Goal: Task Accomplishment & Management: Use online tool/utility

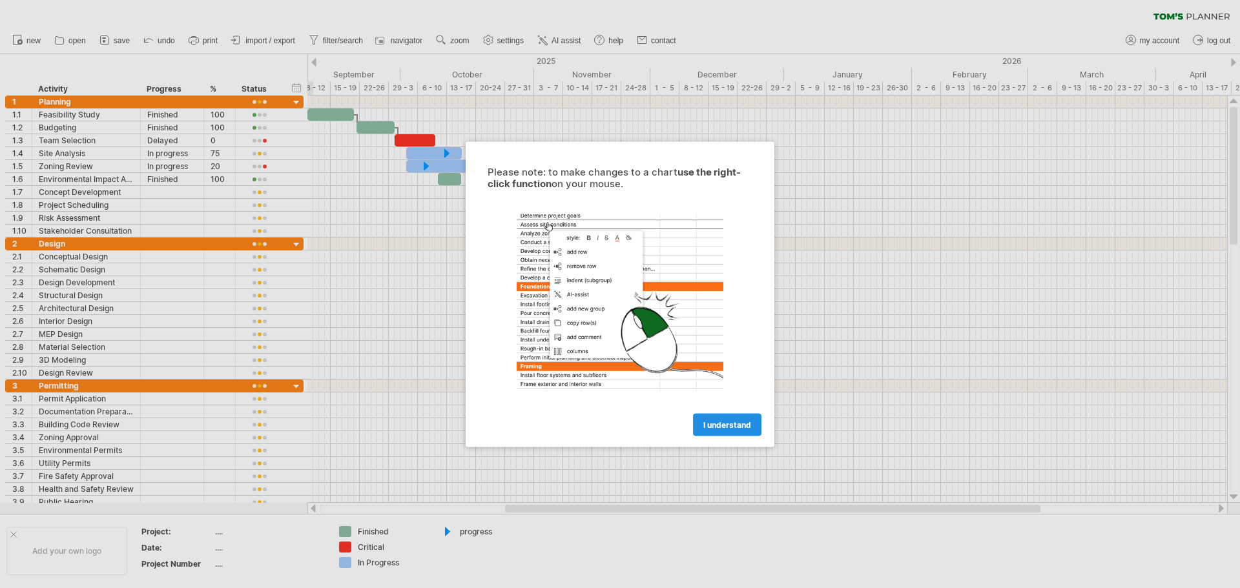
click at [717, 422] on span "I understand" at bounding box center [727, 425] width 48 height 10
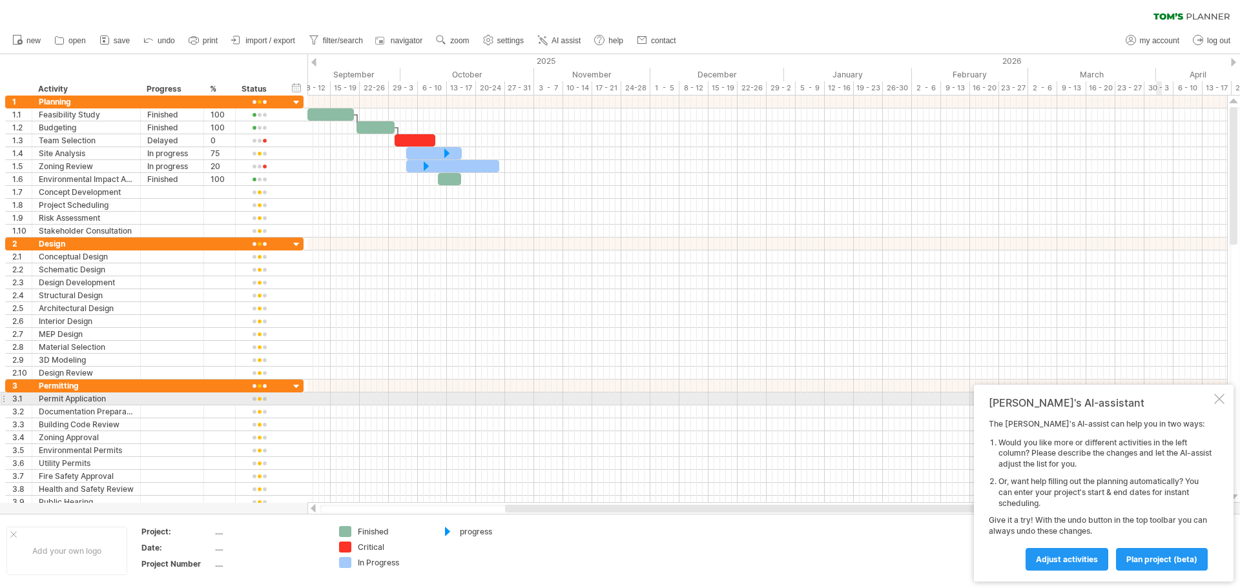
click at [1218, 398] on div at bounding box center [1219, 399] width 10 height 10
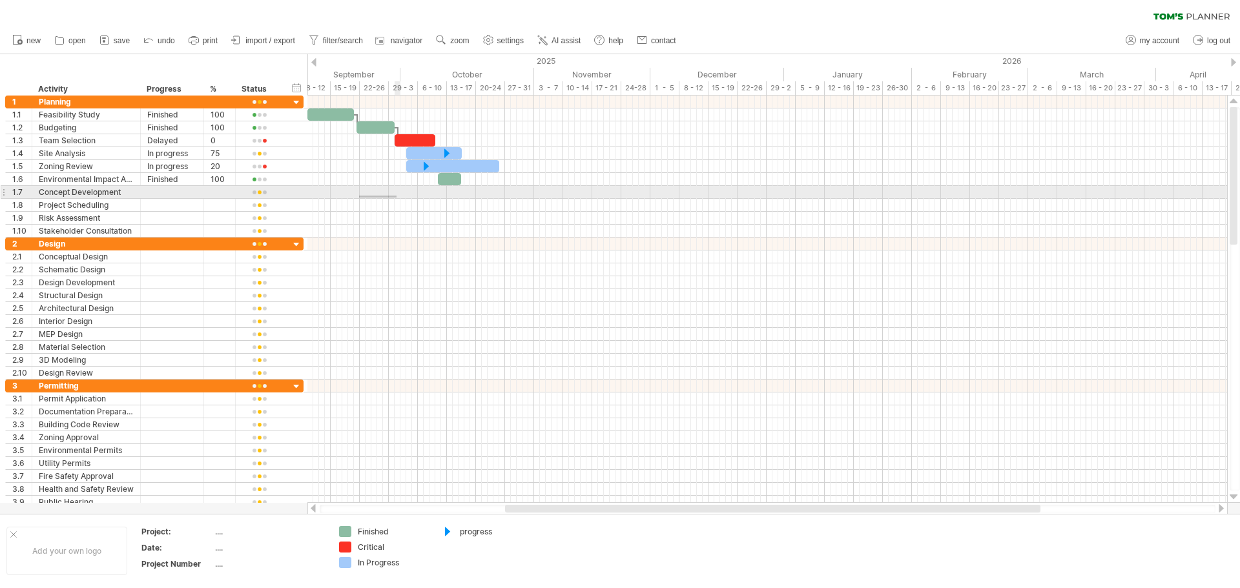
drag, startPoint x: 359, startPoint y: 196, endPoint x: 397, endPoint y: 198, distance: 37.5
click at [397, 198] on div at bounding box center [767, 192] width 920 height 13
drag, startPoint x: 365, startPoint y: 192, endPoint x: 390, endPoint y: 192, distance: 25.2
click at [393, 191] on div at bounding box center [767, 192] width 920 height 13
drag, startPoint x: 384, startPoint y: 192, endPoint x: 362, endPoint y: 192, distance: 22.6
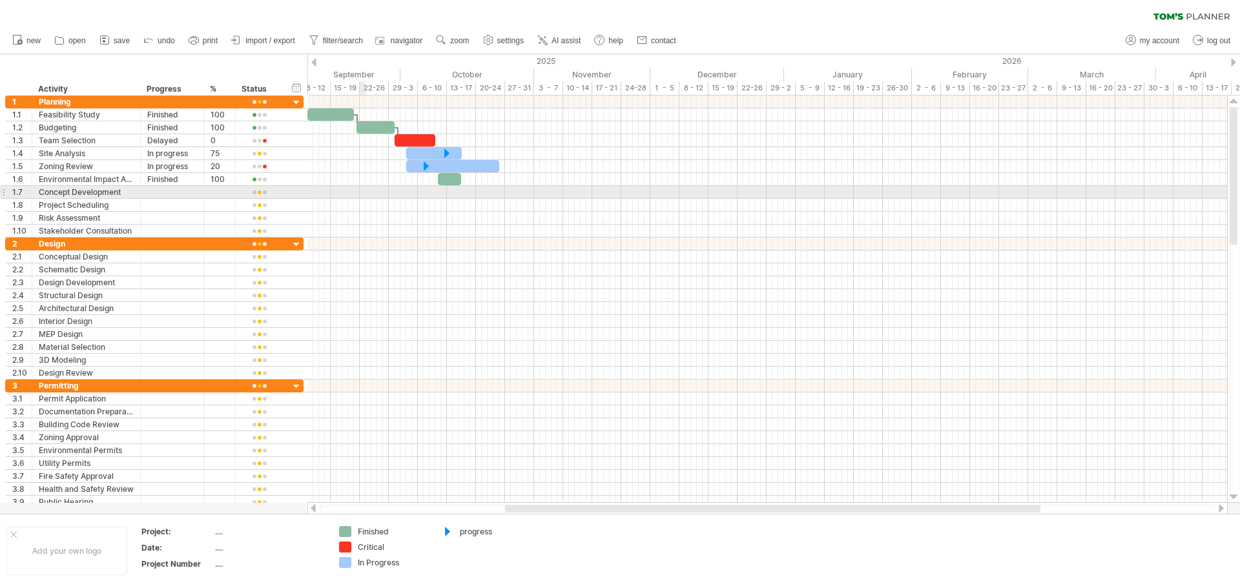
click at [362, 192] on div at bounding box center [767, 192] width 920 height 13
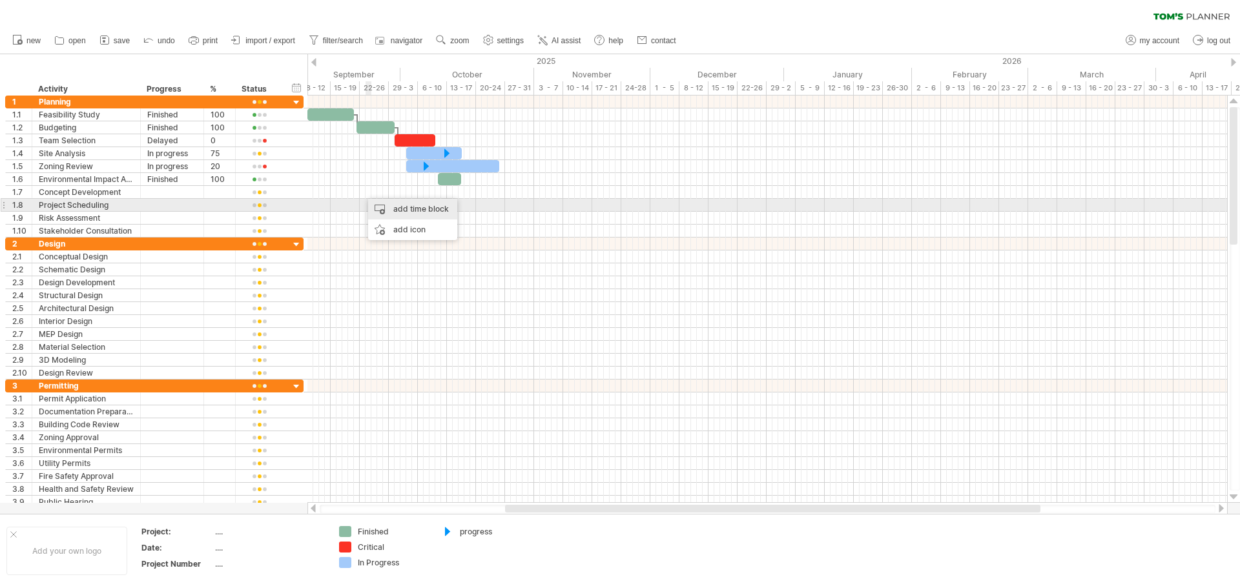
click at [391, 207] on div "add time block" at bounding box center [412, 209] width 89 height 21
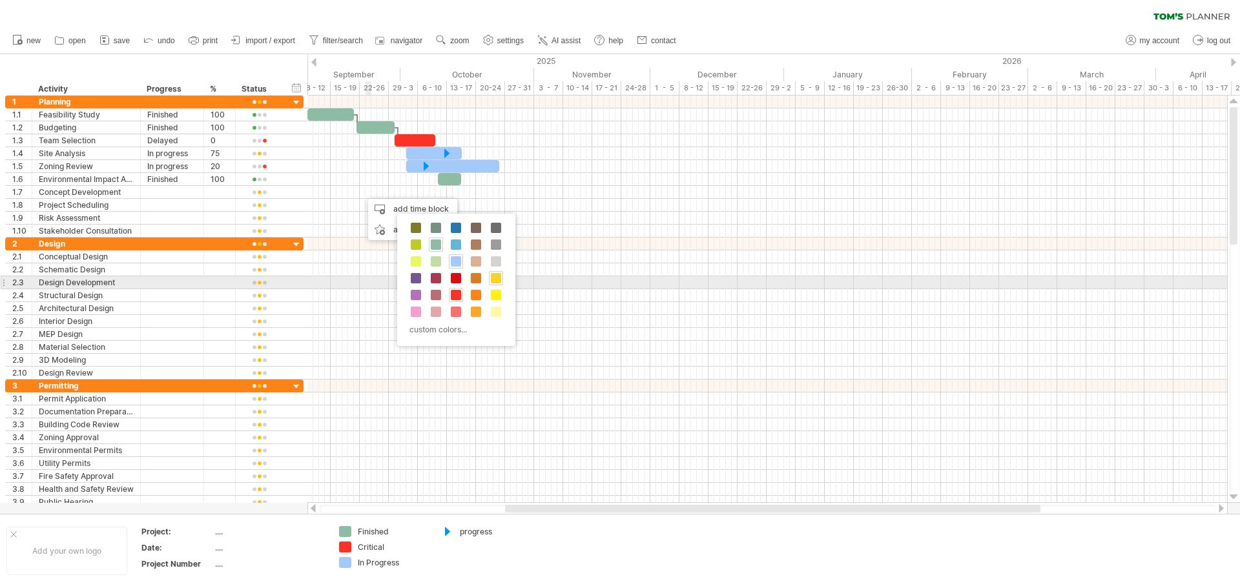
click at [495, 282] on span at bounding box center [496, 278] width 10 height 10
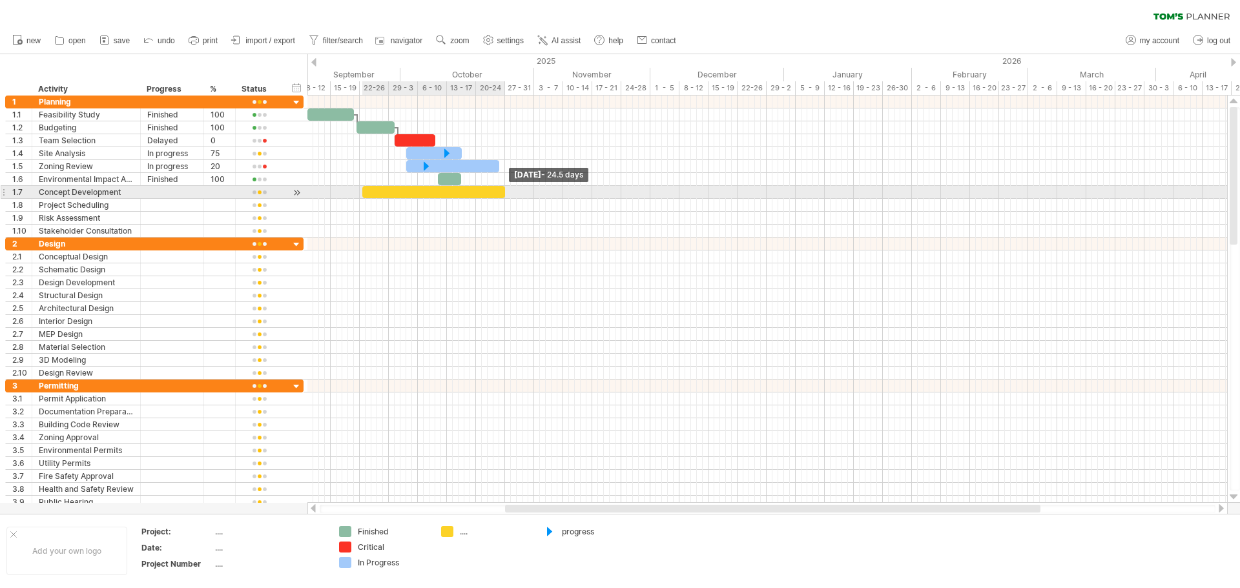
drag, startPoint x: 368, startPoint y: 194, endPoint x: 504, endPoint y: 196, distance: 137.0
click at [504, 196] on span at bounding box center [505, 192] width 5 height 12
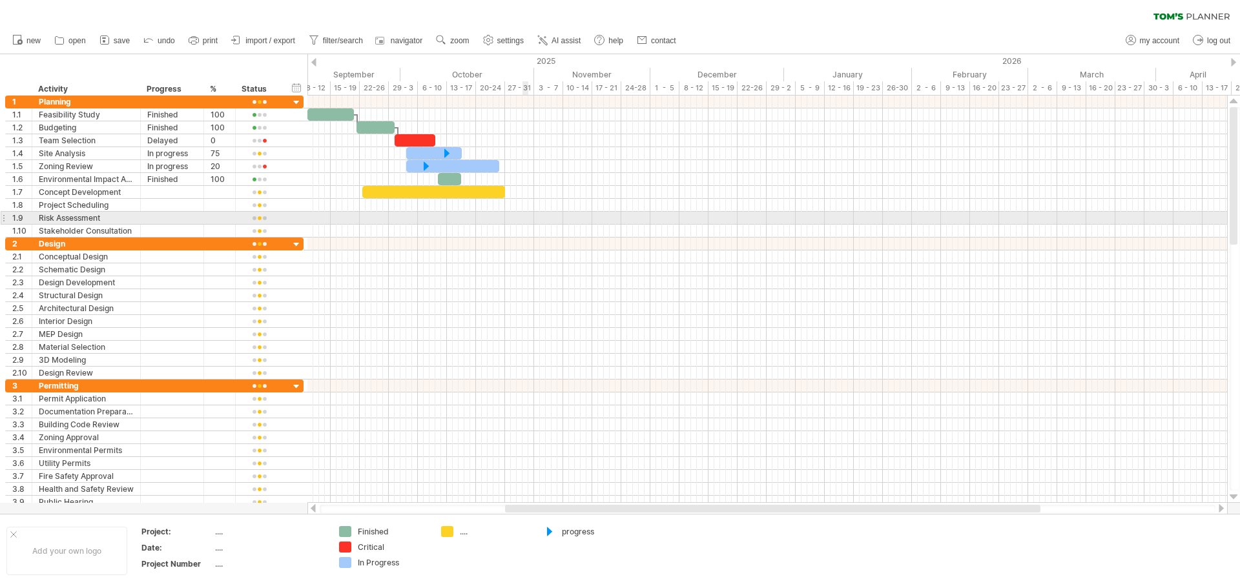
drag, startPoint x: 298, startPoint y: 70, endPoint x: 505, endPoint y: 205, distance: 246.5
click at [505, 205] on div "Trying to reach [DOMAIN_NAME] Connected again... 0% clear filter new 1" at bounding box center [620, 294] width 1240 height 588
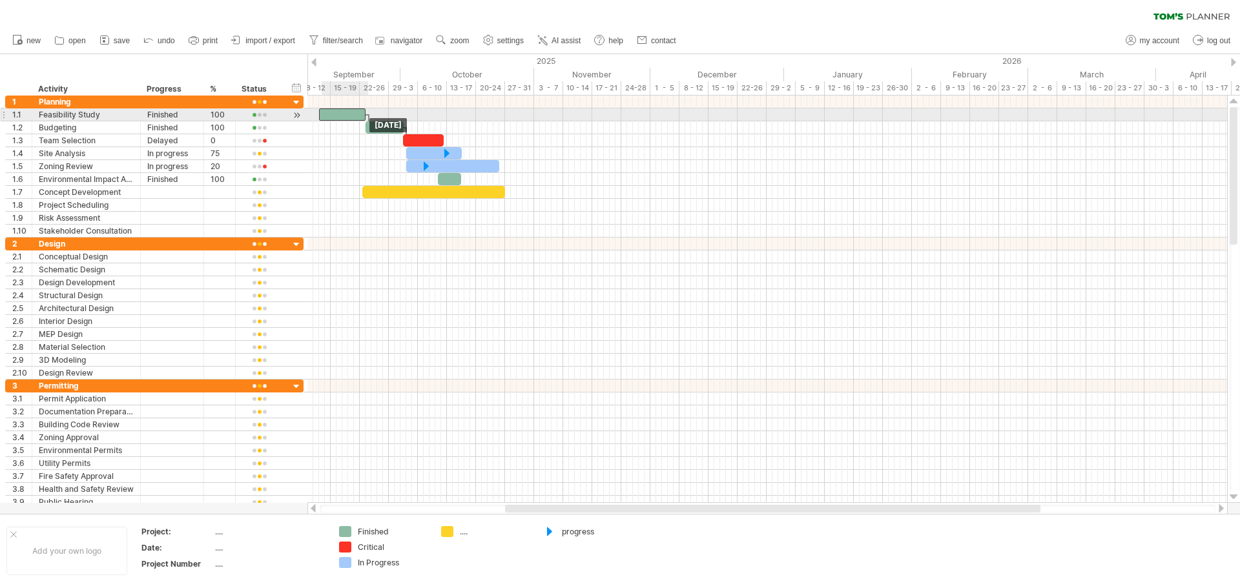
drag, startPoint x: 337, startPoint y: 114, endPoint x: 349, endPoint y: 114, distance: 12.9
click at [349, 114] on div at bounding box center [342, 115] width 47 height 12
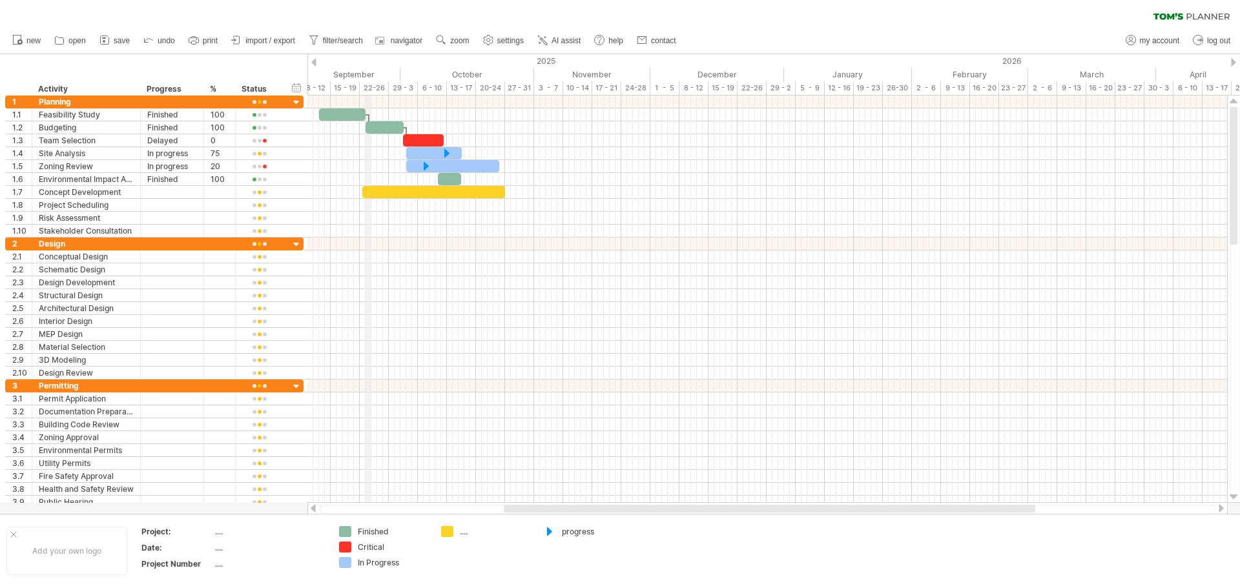
click at [370, 71] on div "September" at bounding box center [337, 75] width 128 height 14
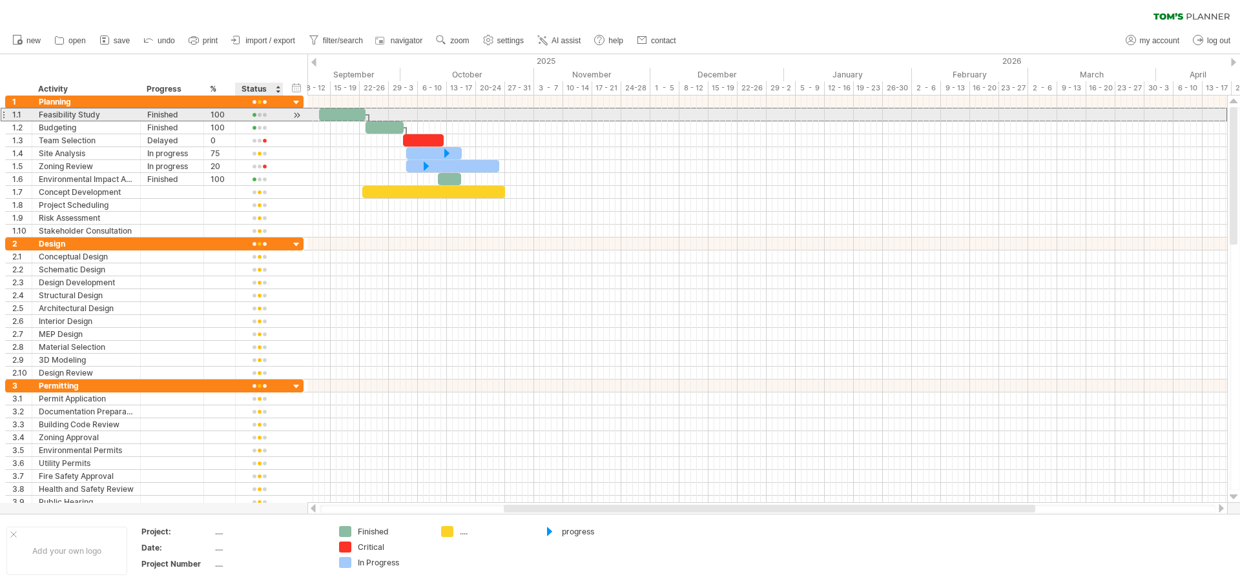
click at [267, 116] on div at bounding box center [259, 115] width 34 height 10
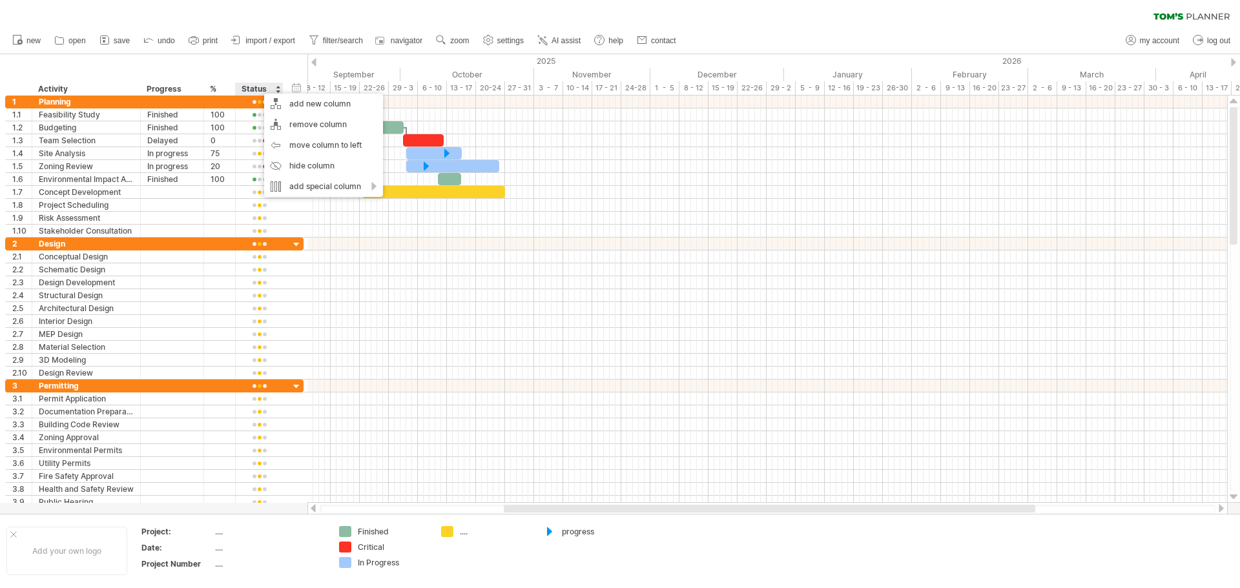
click at [263, 63] on div "hide start/end/duration show start/end/duration ******** Activity ******** Prog…" at bounding box center [153, 74] width 307 height 41
click at [471, 37] on link "zoom" at bounding box center [453, 40] width 40 height 17
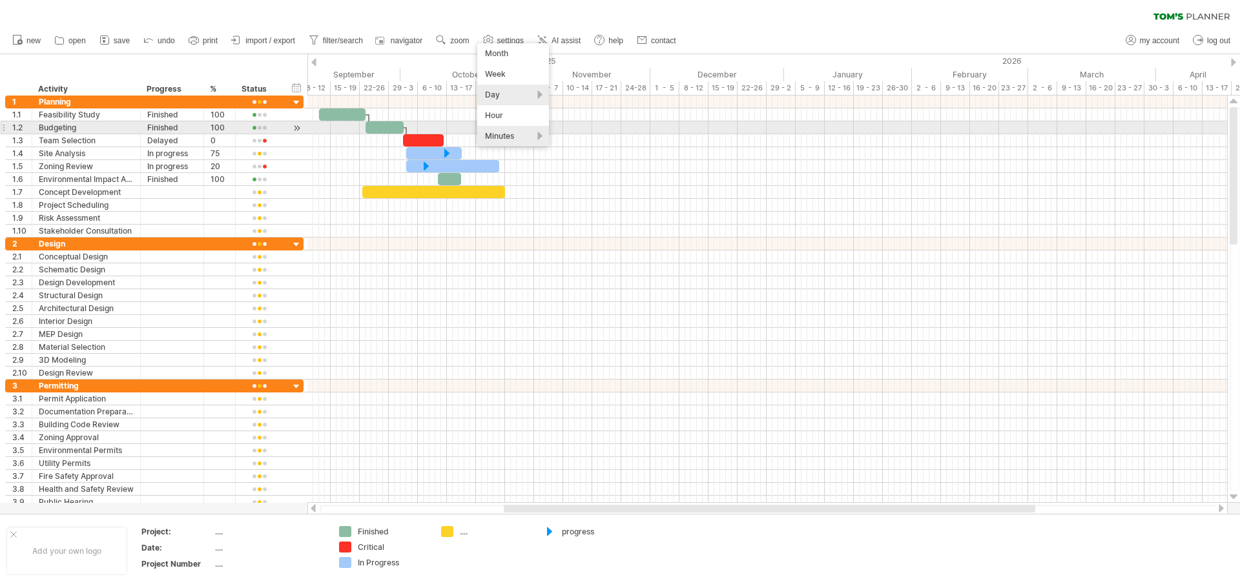
click at [505, 132] on div "Minutes" at bounding box center [513, 136] width 72 height 21
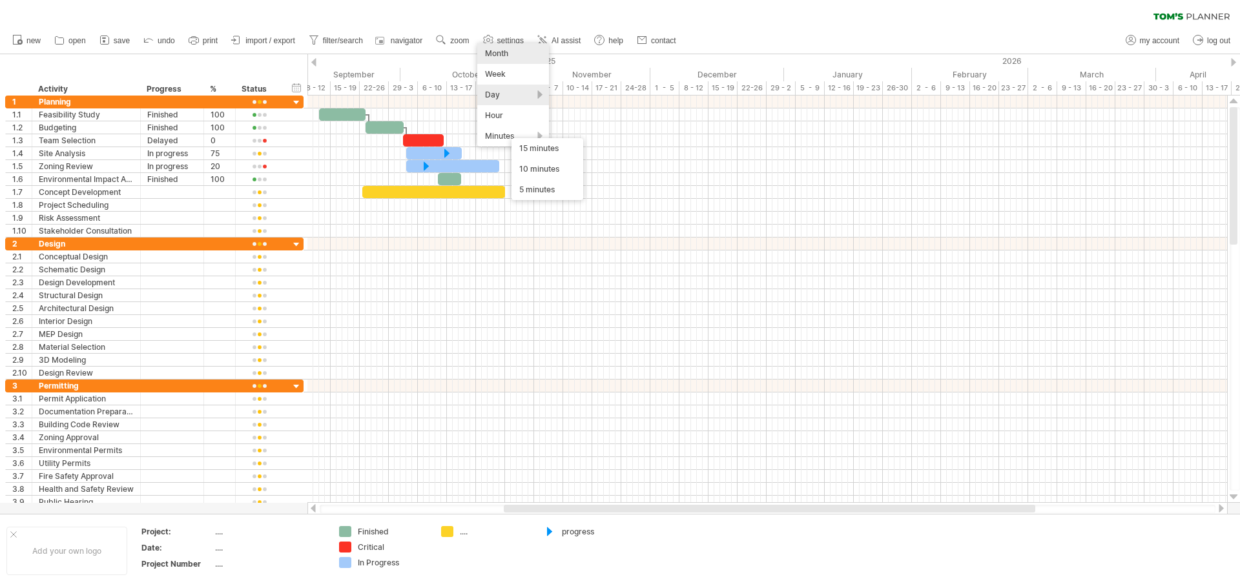
click at [503, 48] on div "Month" at bounding box center [513, 53] width 72 height 21
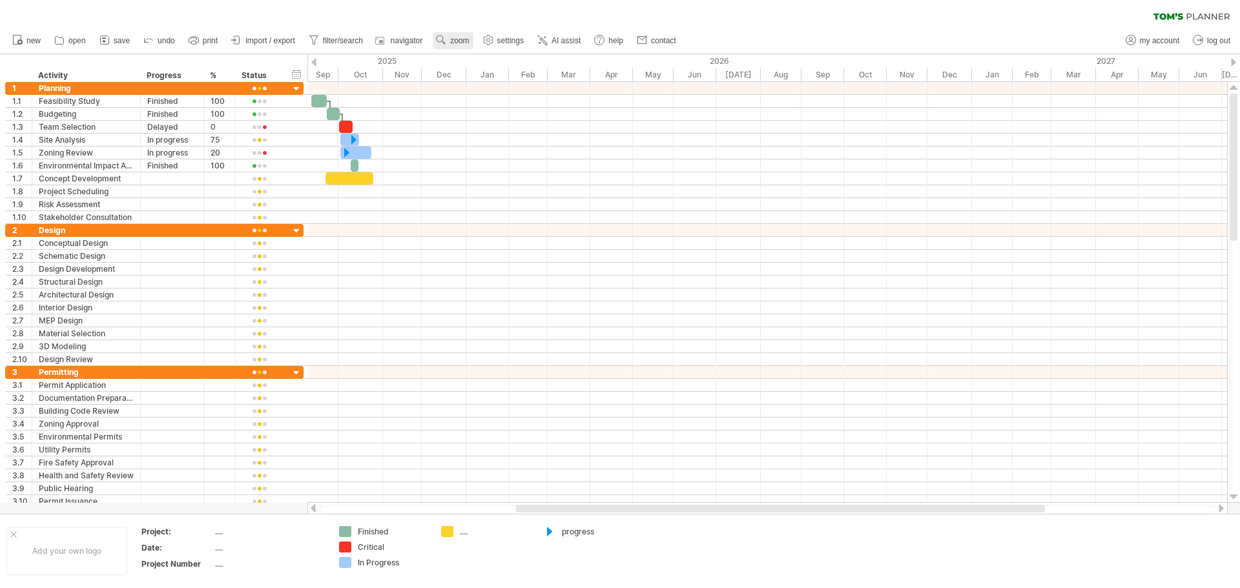
click at [463, 44] on span "zoom" at bounding box center [459, 40] width 19 height 9
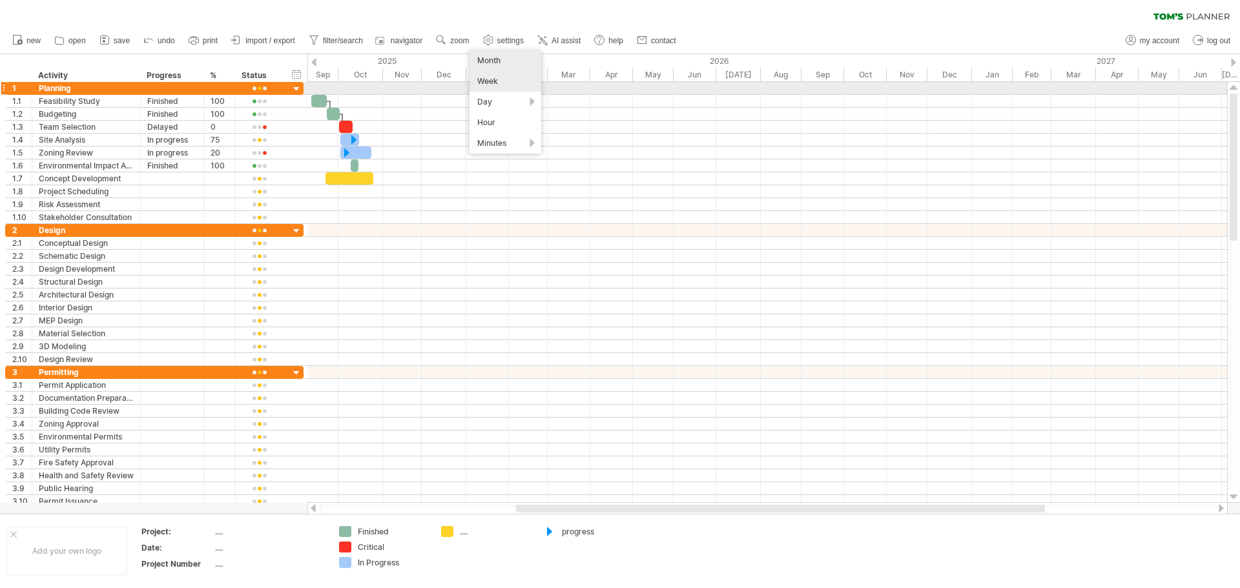
click at [486, 81] on div "Week" at bounding box center [506, 81] width 72 height 21
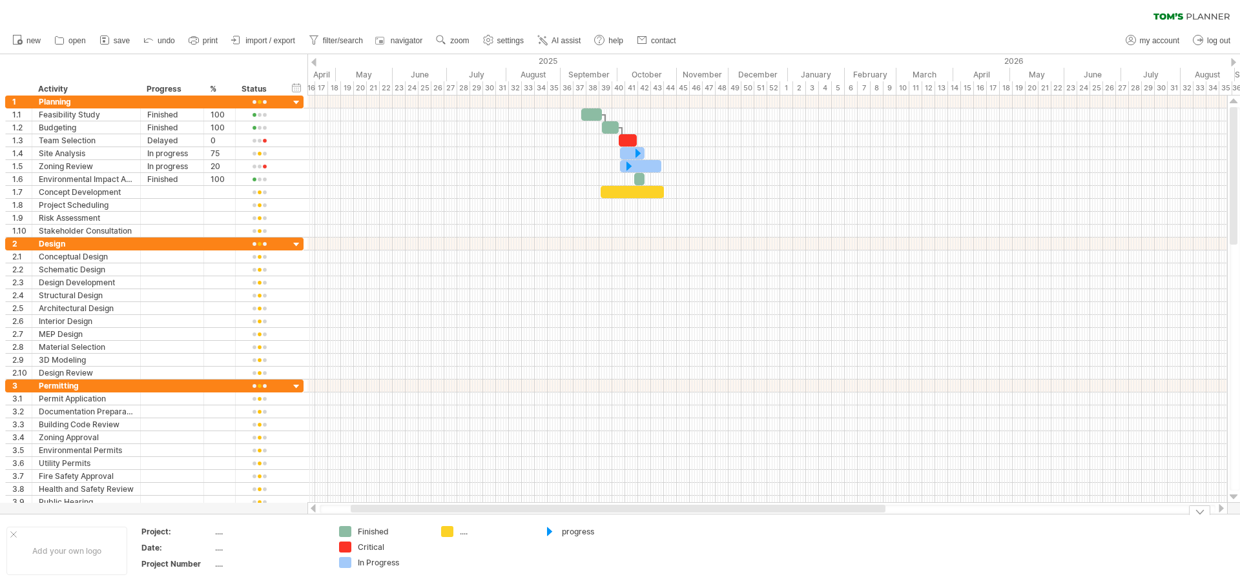
drag, startPoint x: 777, startPoint y: 506, endPoint x: 583, endPoint y: 516, distance: 194.7
click at [582, 516] on div "Trying to reach [DOMAIN_NAME] Connected again... 0% clear filter new 1" at bounding box center [620, 294] width 1240 height 588
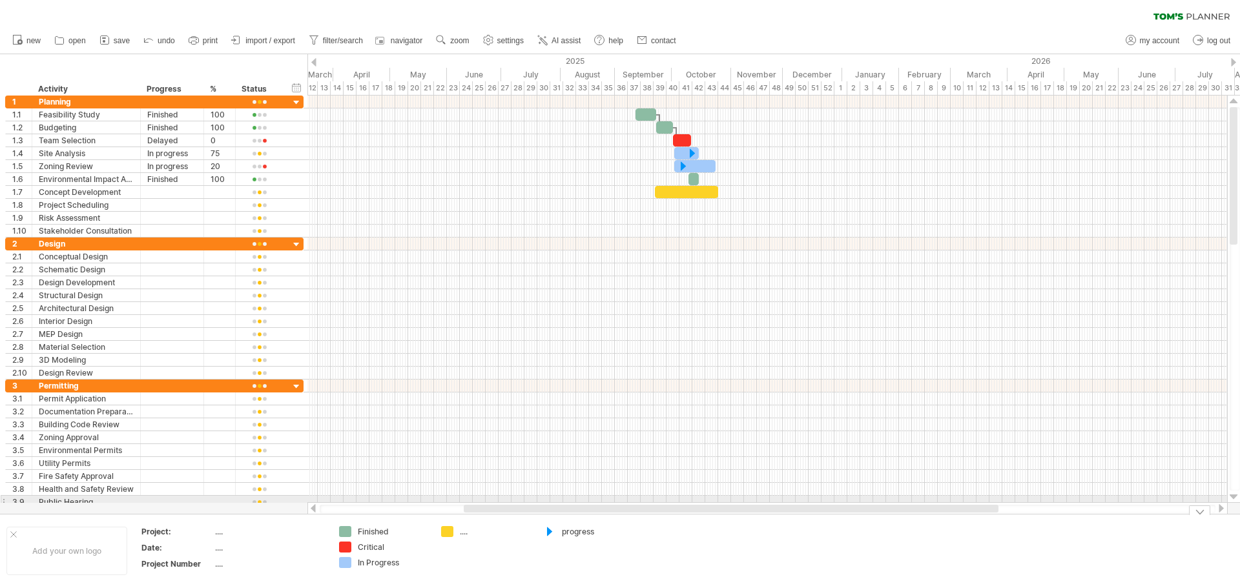
click at [605, 503] on div at bounding box center [767, 509] width 920 height 13
click at [468, 47] on link "zoom" at bounding box center [453, 40] width 40 height 17
click at [490, 59] on div "Month" at bounding box center [510, 63] width 72 height 21
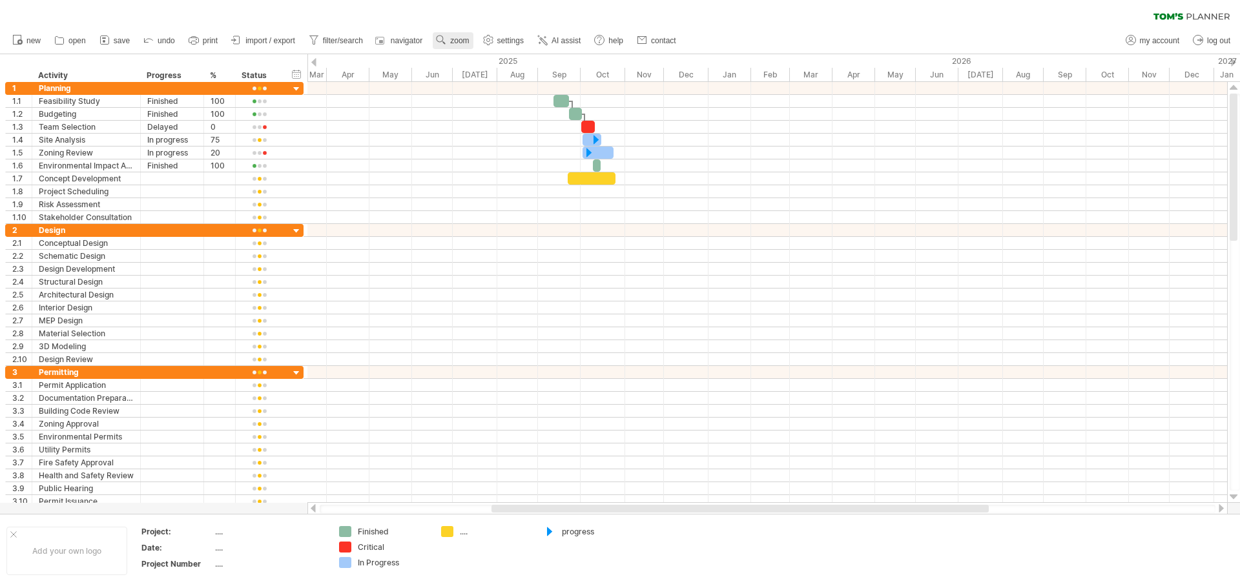
click at [462, 37] on span "zoom" at bounding box center [459, 40] width 19 height 9
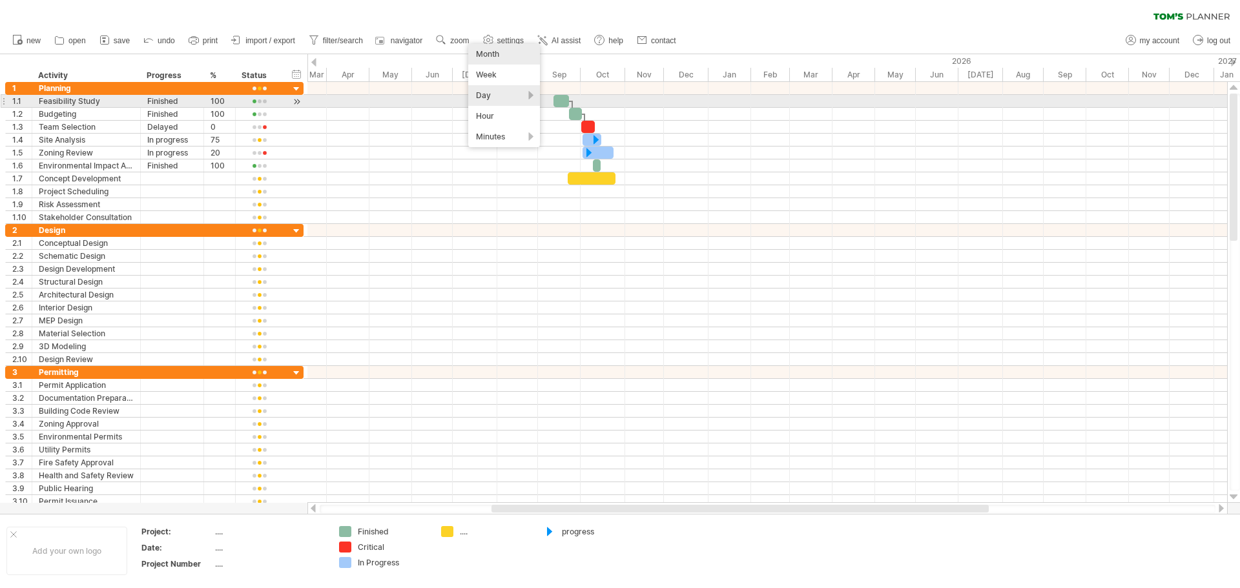
click at [523, 96] on div "Day" at bounding box center [504, 95] width 72 height 21
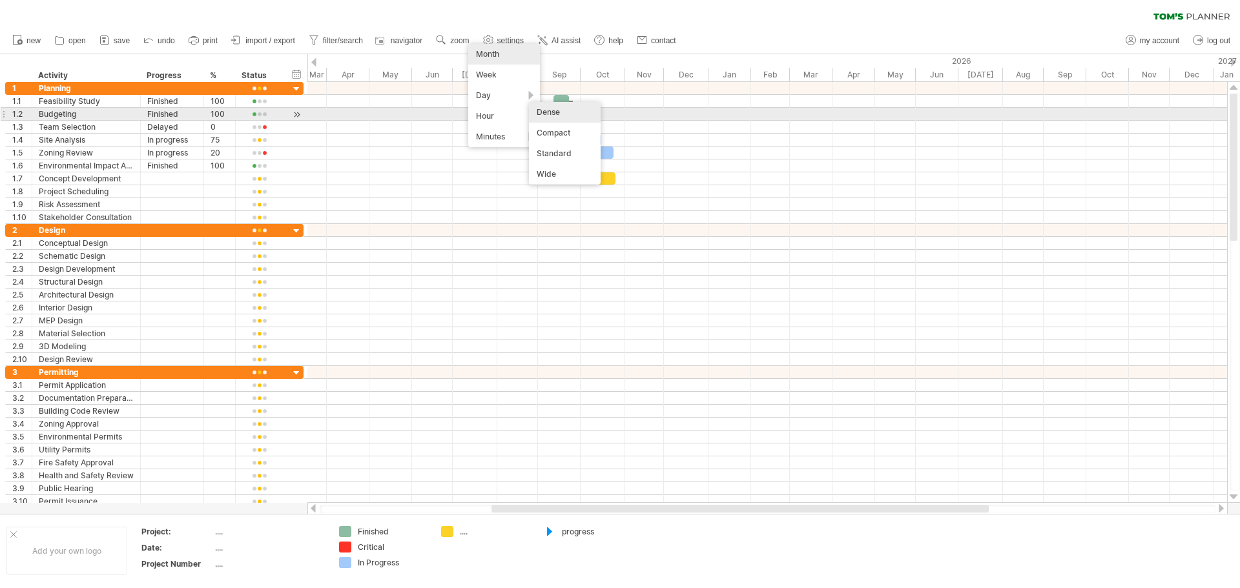
click at [551, 117] on div "Dense" at bounding box center [565, 112] width 72 height 21
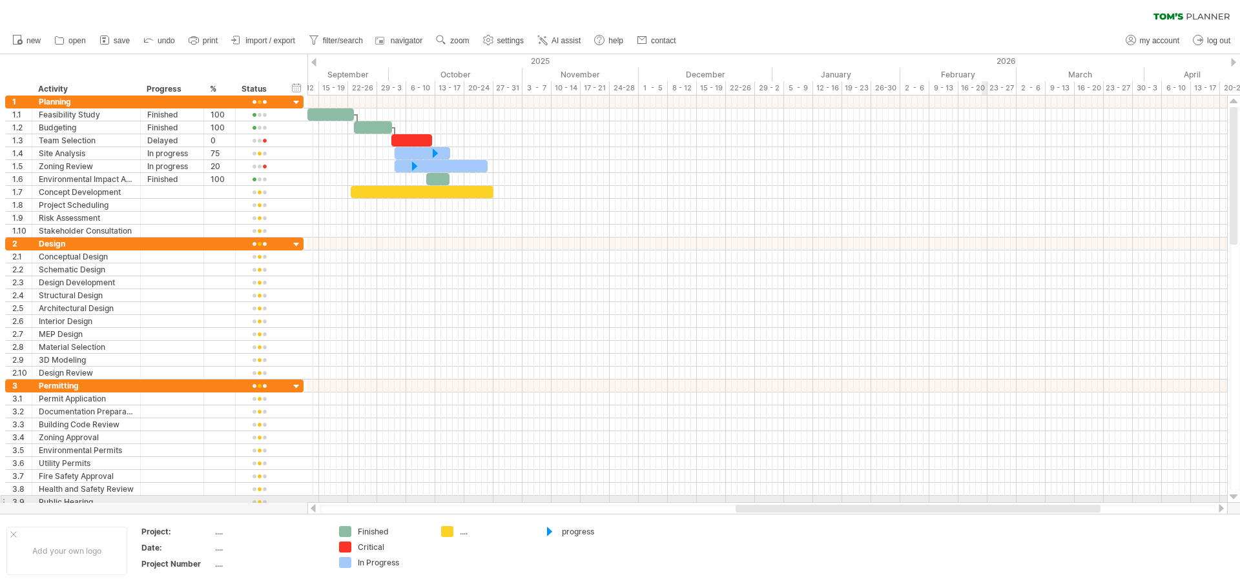
drag, startPoint x: 696, startPoint y: 510, endPoint x: 986, endPoint y: 498, distance: 289.6
click at [986, 498] on div "Trying to reach [DOMAIN_NAME] Connected again... 0% clear filter new 1" at bounding box center [620, 294] width 1240 height 588
click at [213, 45] on span "print" at bounding box center [210, 40] width 15 height 9
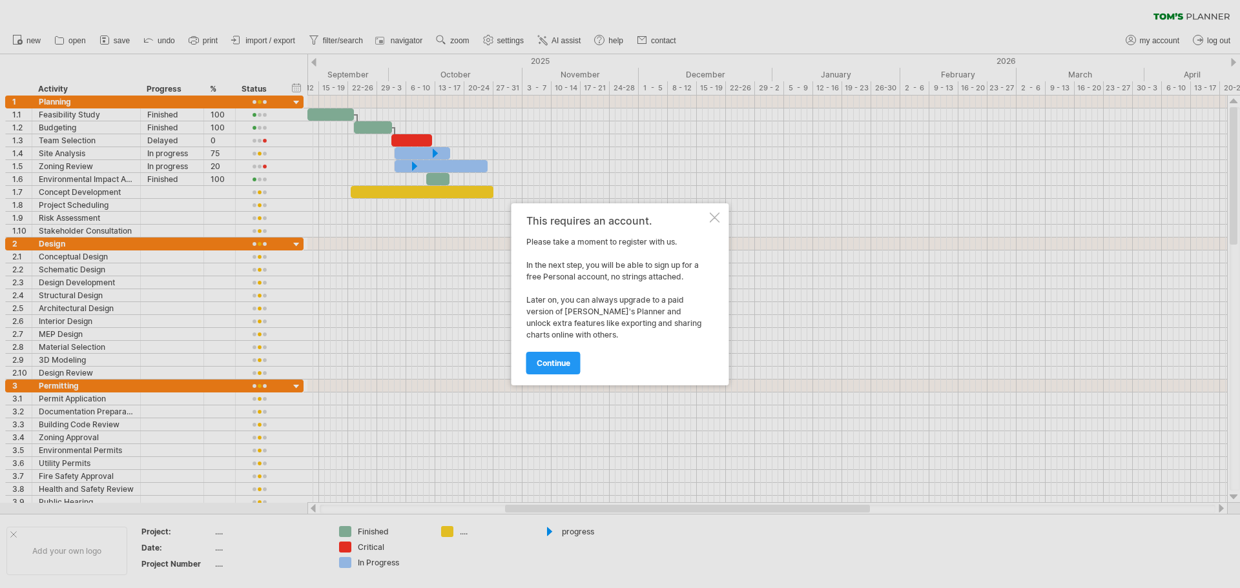
click at [713, 222] on div at bounding box center [715, 218] width 10 height 10
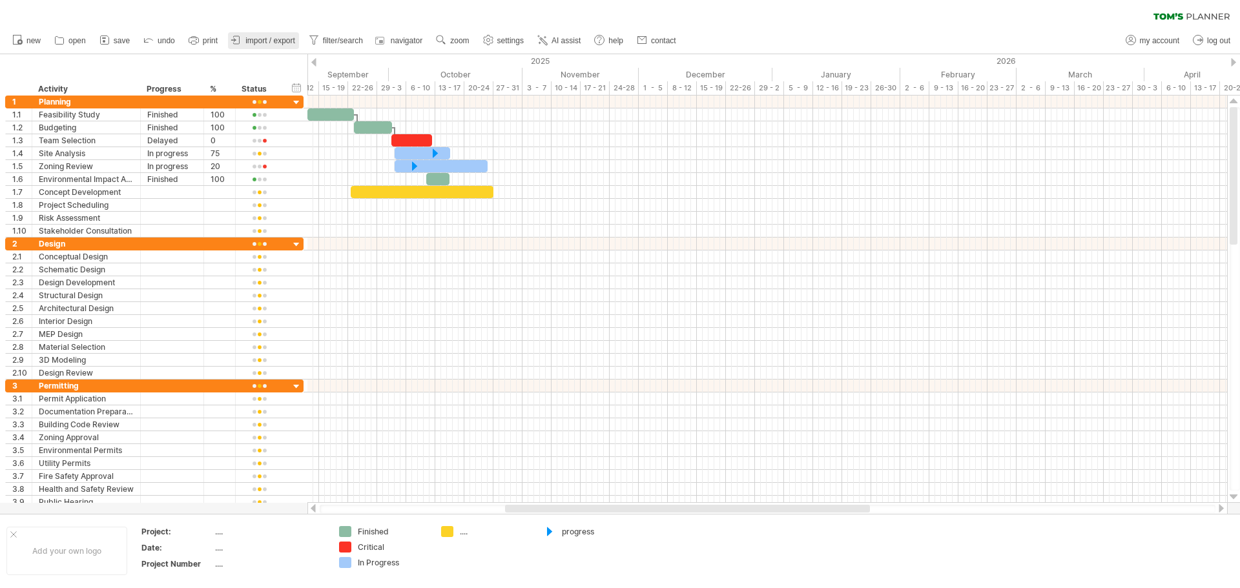
click at [296, 40] on link "import / export" at bounding box center [263, 40] width 71 height 17
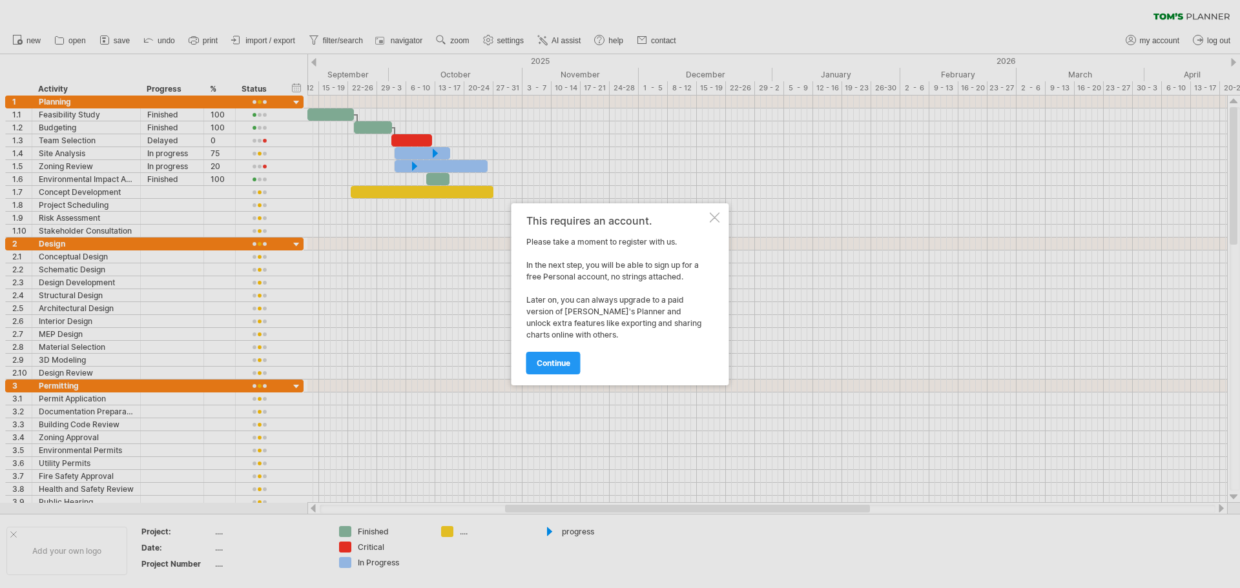
click at [712, 216] on div at bounding box center [715, 218] width 10 height 10
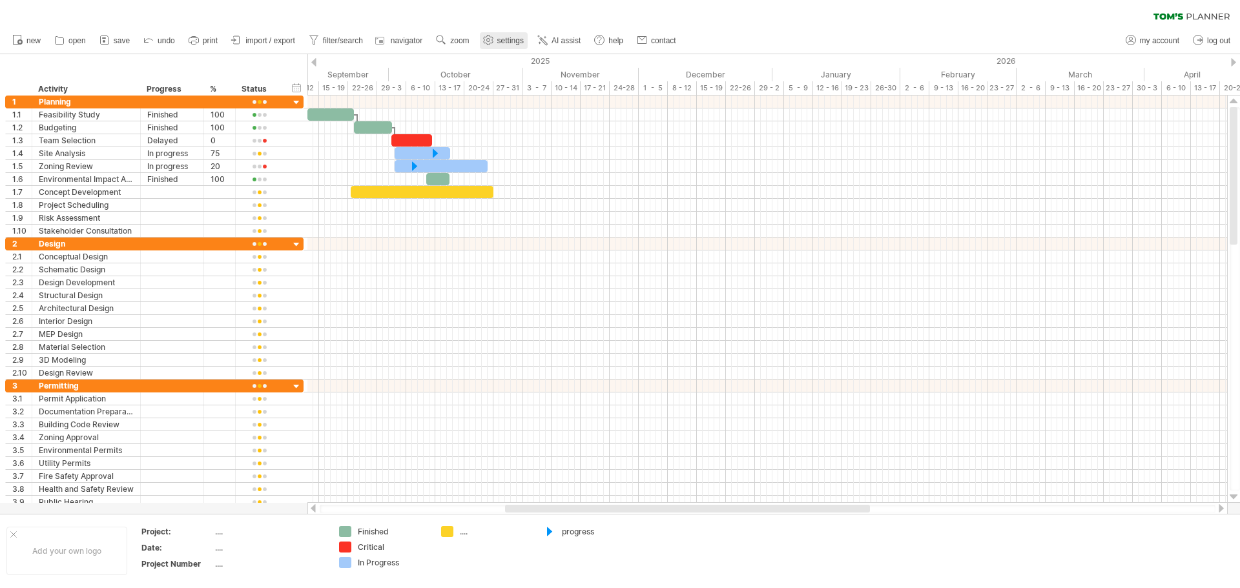
click at [506, 47] on link "settings" at bounding box center [504, 40] width 48 height 17
select select "*"
select select "**"
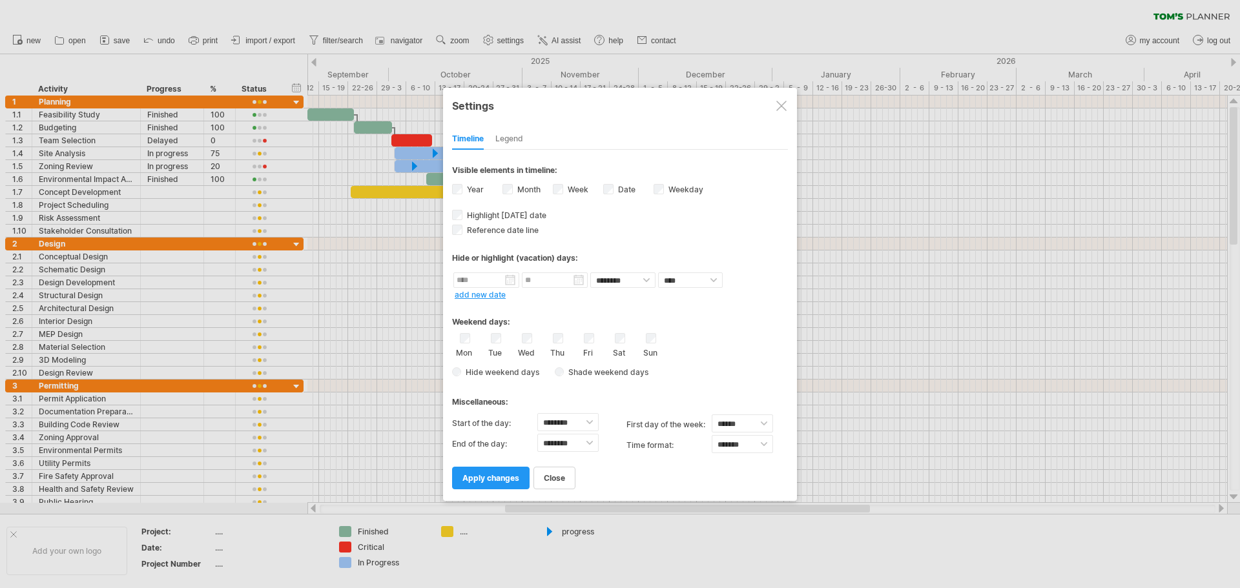
click at [515, 132] on div "Legend" at bounding box center [509, 139] width 28 height 21
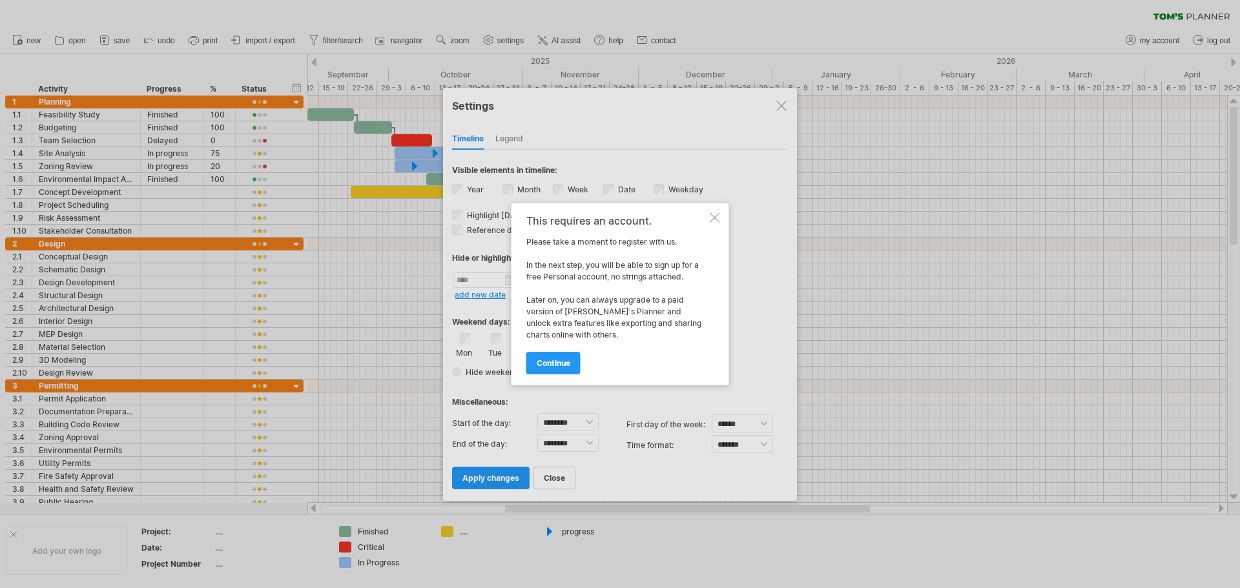
click at [514, 143] on div at bounding box center [620, 294] width 1240 height 588
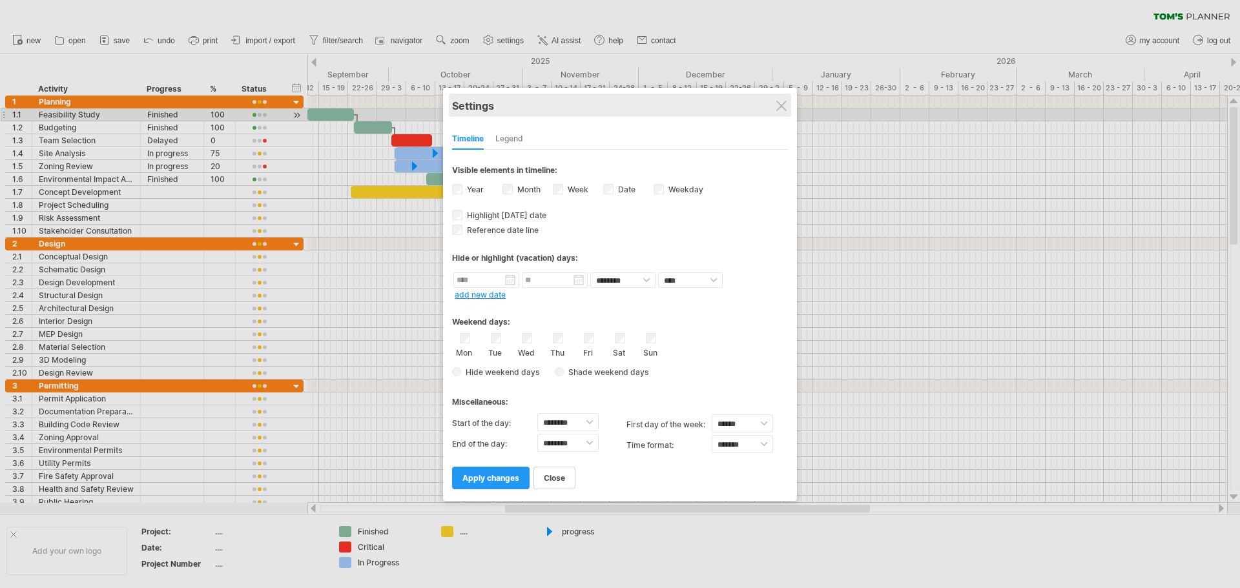
click at [774, 106] on div "Settings" at bounding box center [620, 105] width 336 height 23
click at [778, 108] on div at bounding box center [781, 106] width 10 height 10
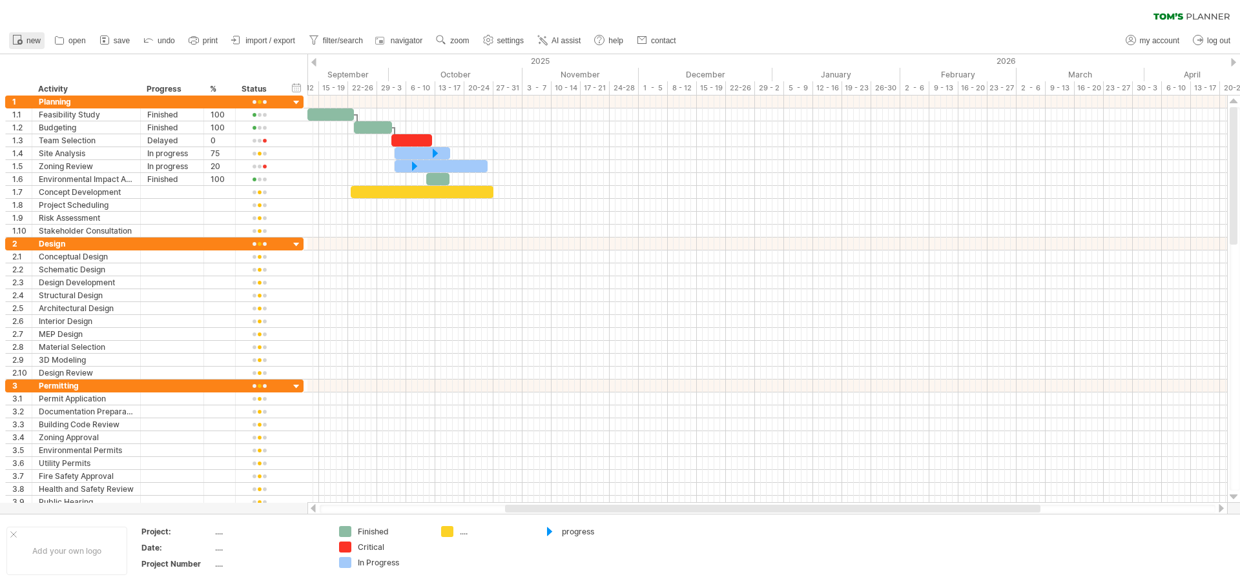
click at [39, 39] on span "new" at bounding box center [33, 40] width 14 height 9
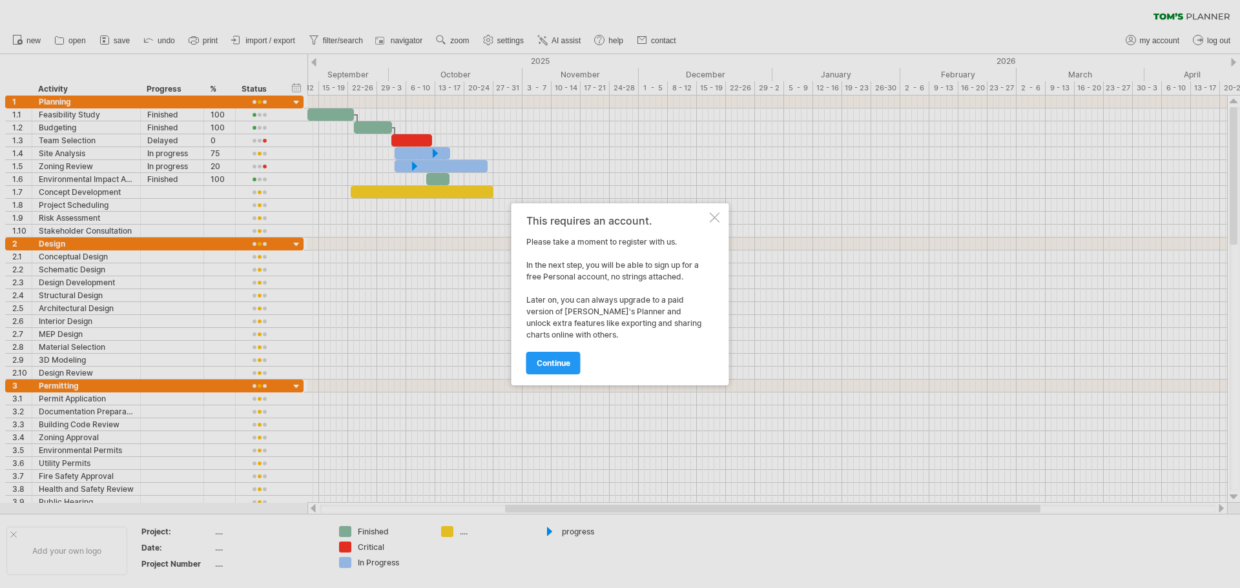
click at [713, 219] on div at bounding box center [715, 218] width 10 height 10
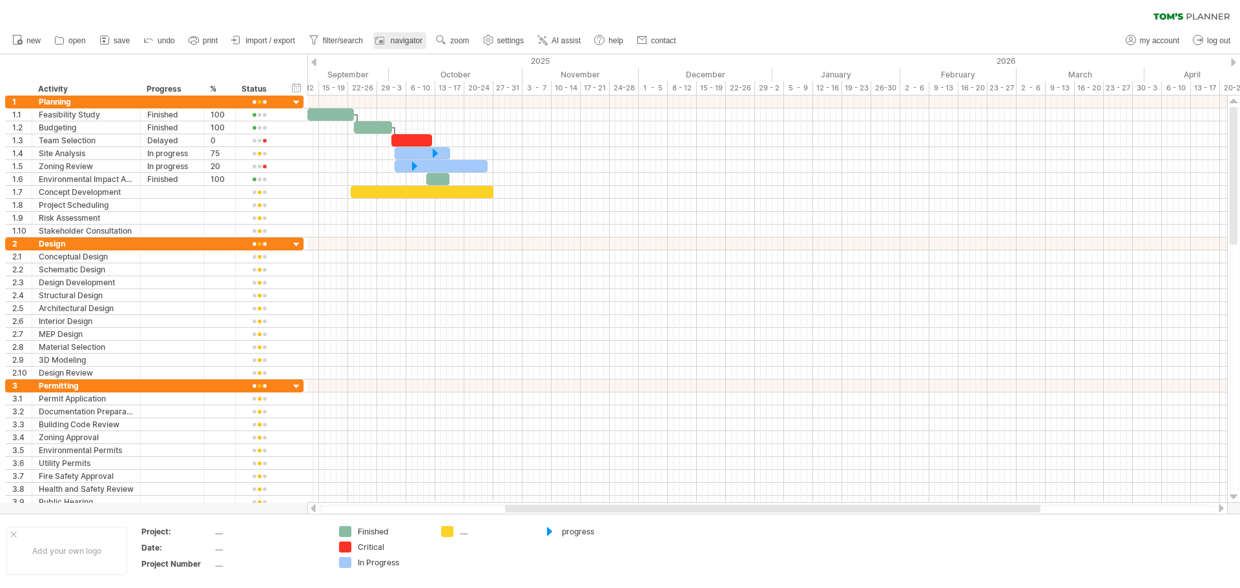
click at [401, 41] on span "navigator" at bounding box center [407, 40] width 32 height 9
click at [1205, 16] on icon at bounding box center [1208, 17] width 43 height 6
click at [296, 99] on div at bounding box center [297, 103] width 12 height 12
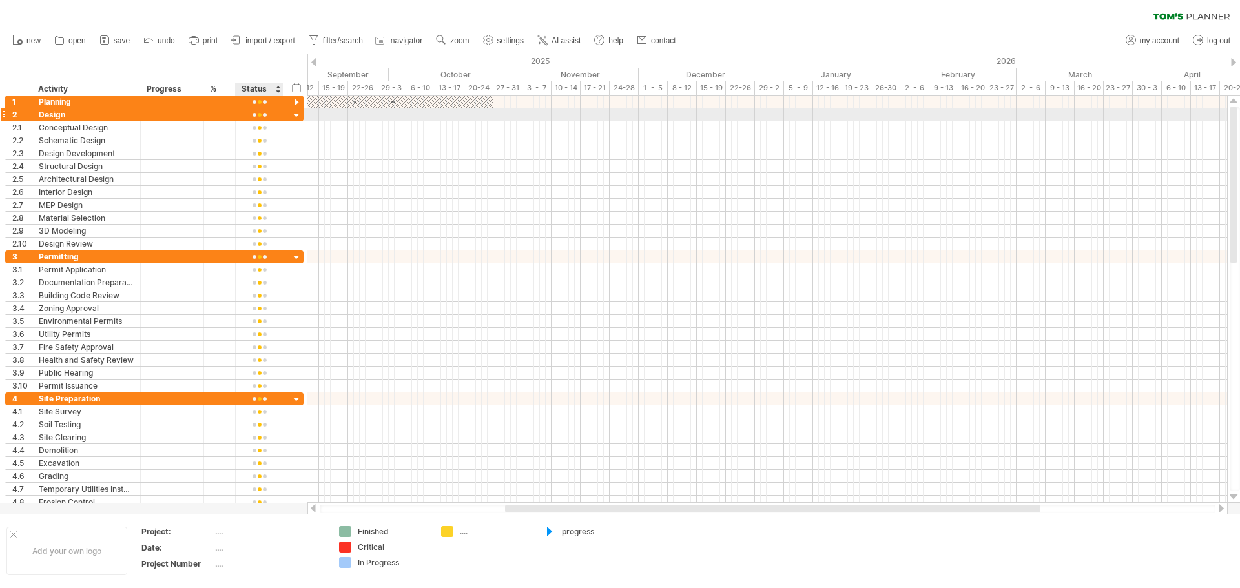
click at [295, 112] on div at bounding box center [297, 116] width 12 height 12
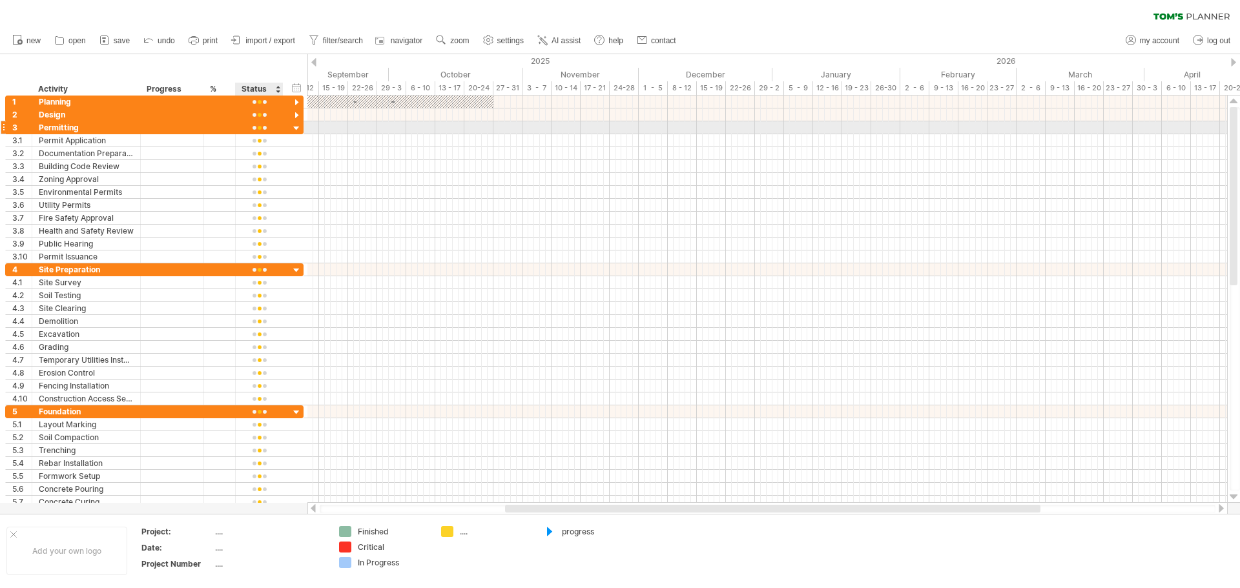
click at [293, 125] on div at bounding box center [297, 129] width 12 height 12
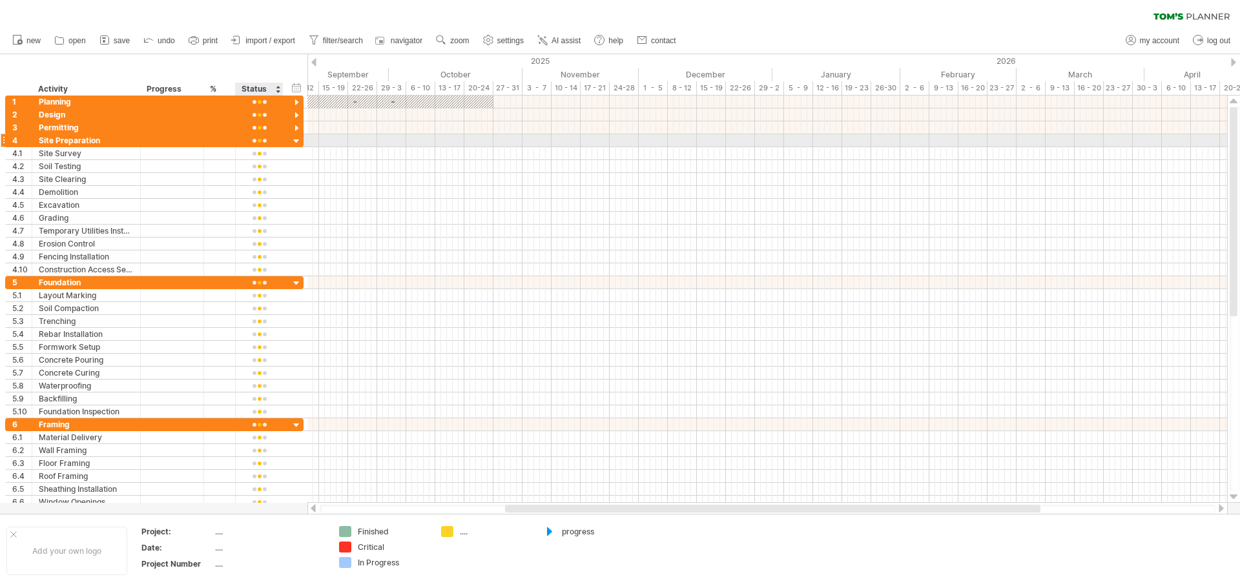
click at [294, 139] on div at bounding box center [297, 142] width 12 height 12
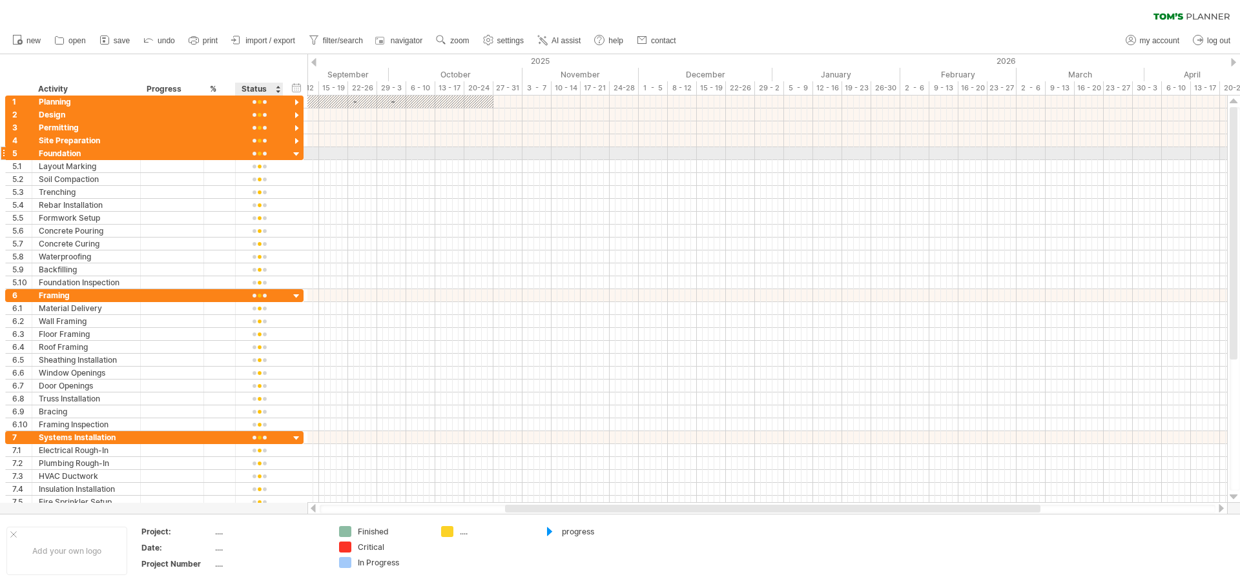
click at [295, 151] on div at bounding box center [297, 155] width 12 height 12
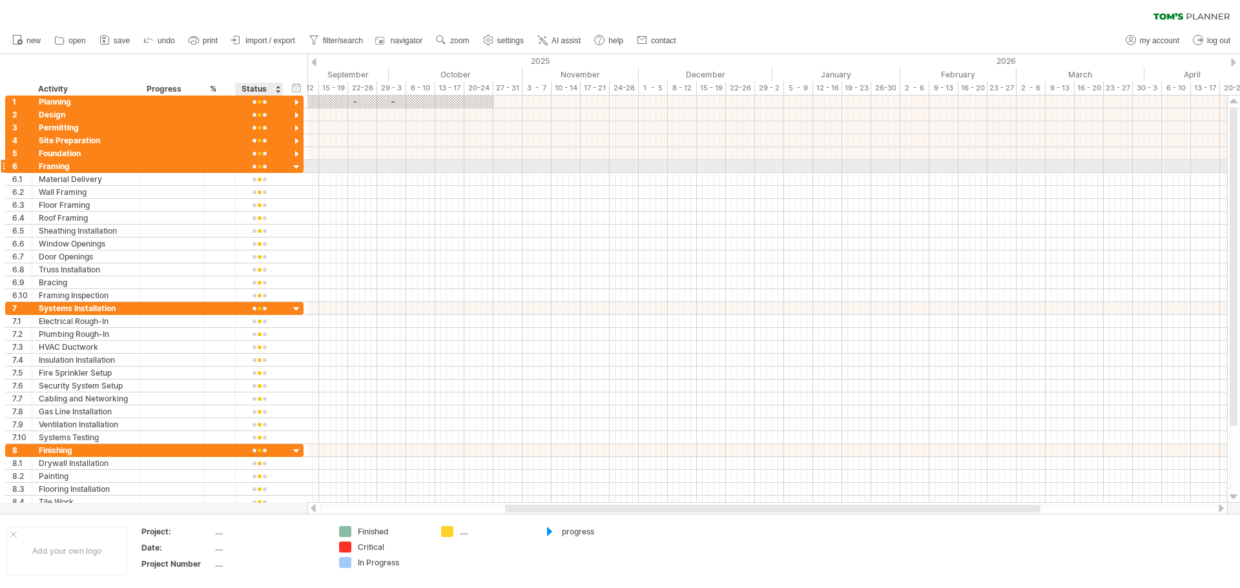
click at [296, 167] on div at bounding box center [297, 167] width 12 height 12
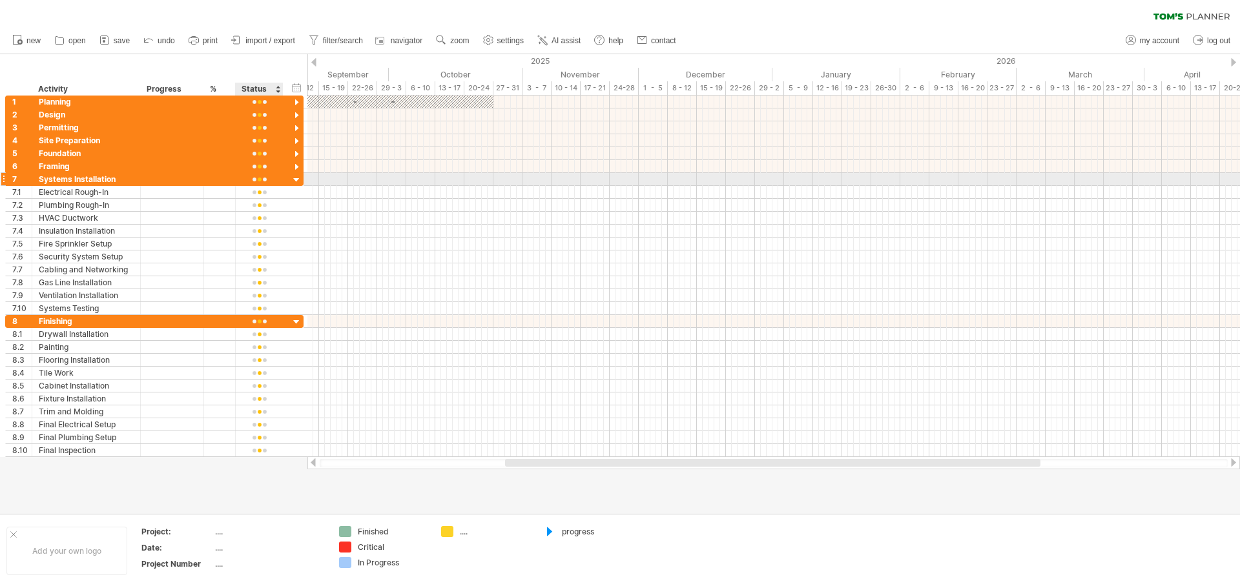
click at [296, 178] on div at bounding box center [297, 180] width 12 height 12
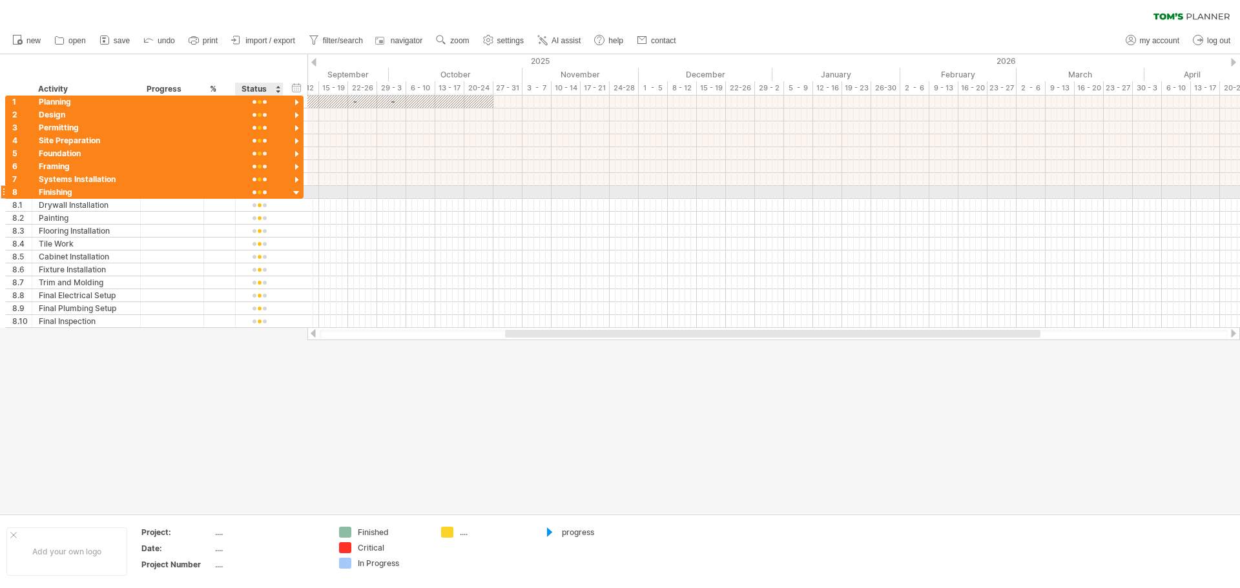
click at [295, 193] on div at bounding box center [297, 193] width 12 height 12
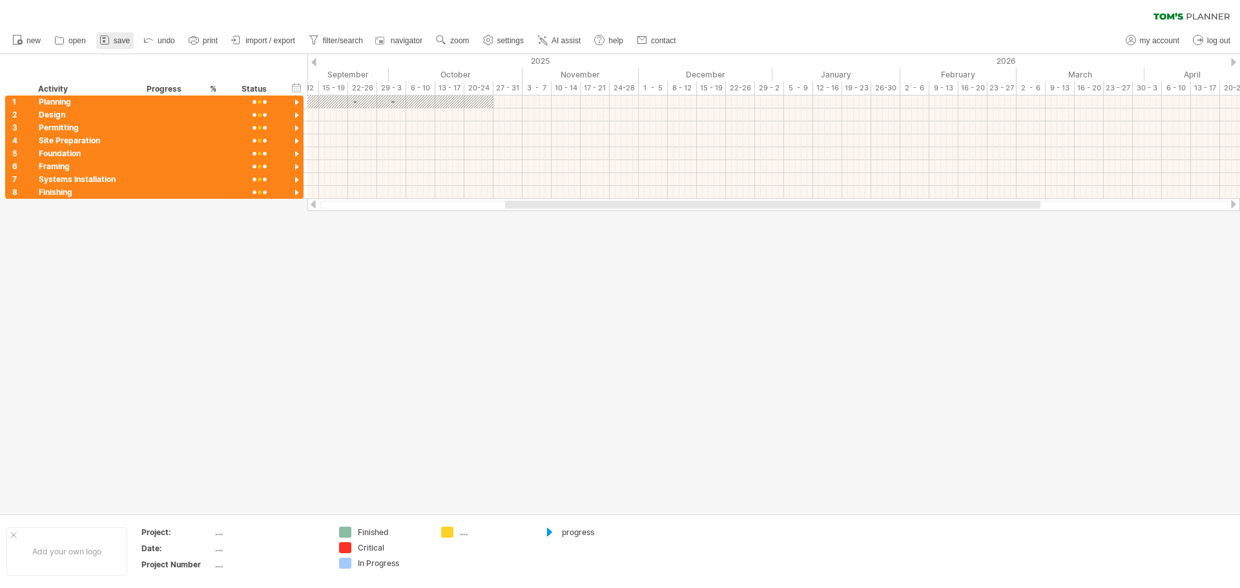
click at [121, 45] on span "save" at bounding box center [122, 40] width 16 height 9
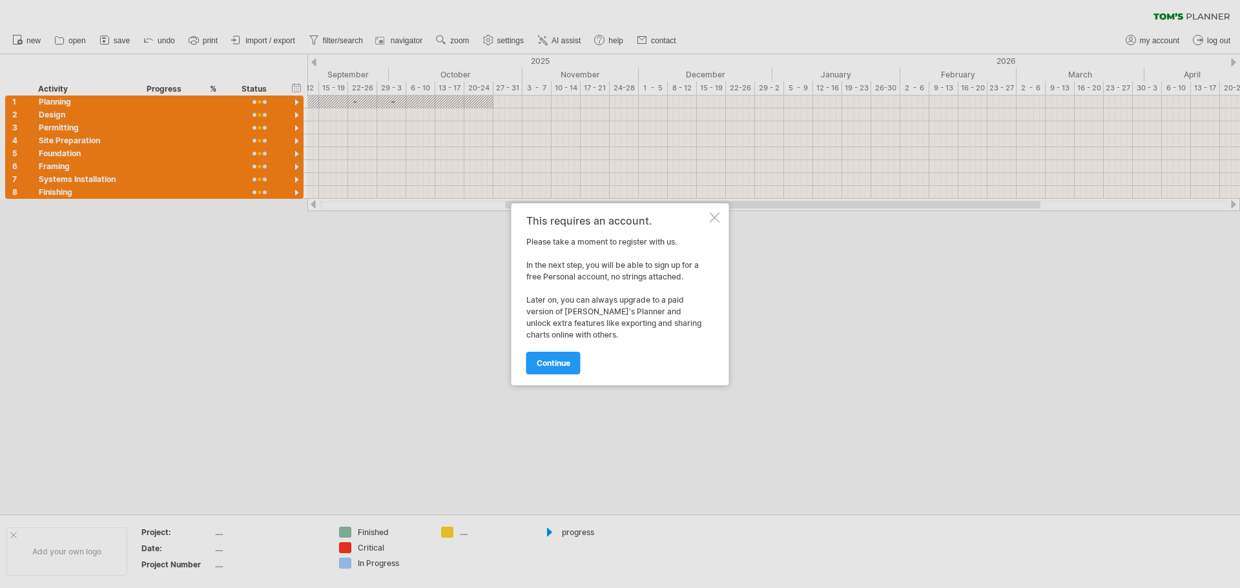
click at [717, 216] on div at bounding box center [715, 218] width 10 height 10
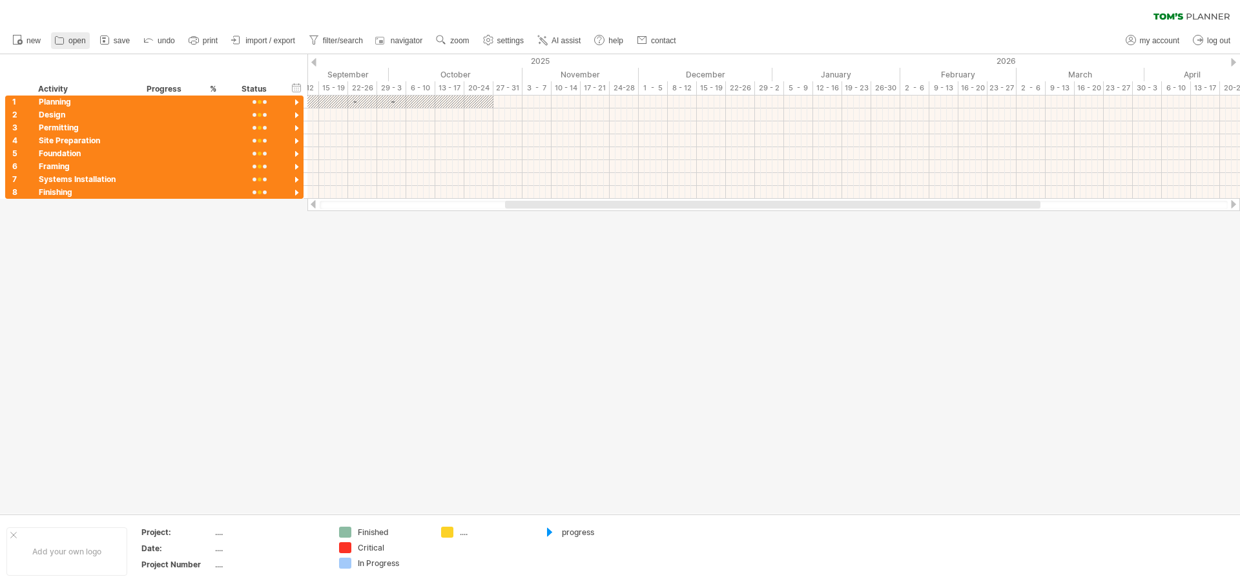
click at [85, 43] on span "open" at bounding box center [76, 40] width 17 height 9
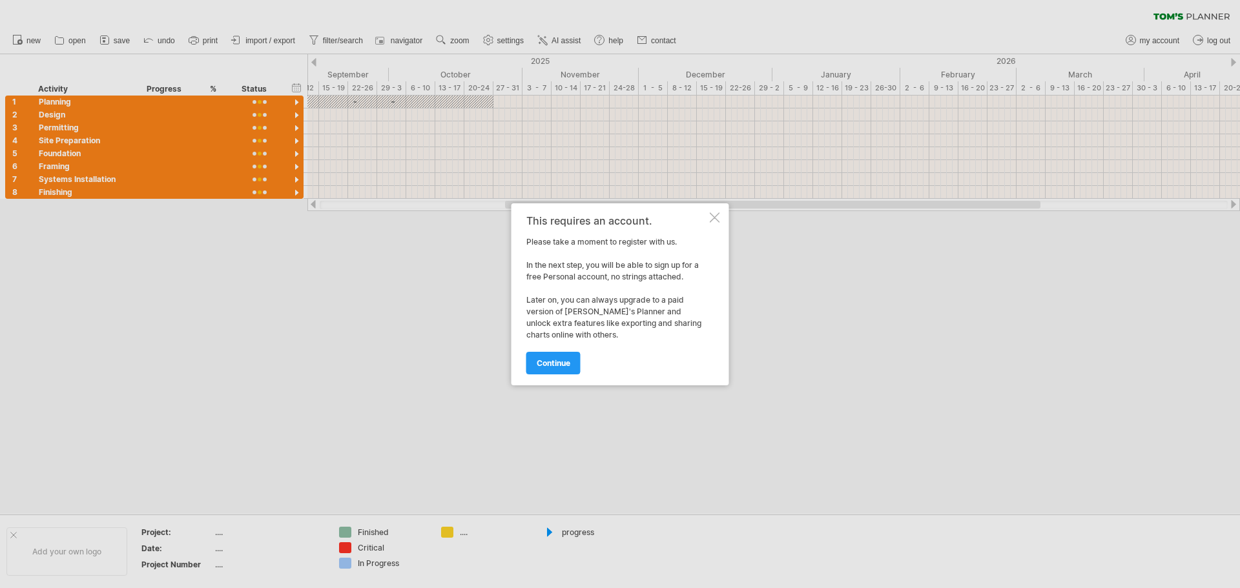
click at [712, 216] on div at bounding box center [715, 218] width 10 height 10
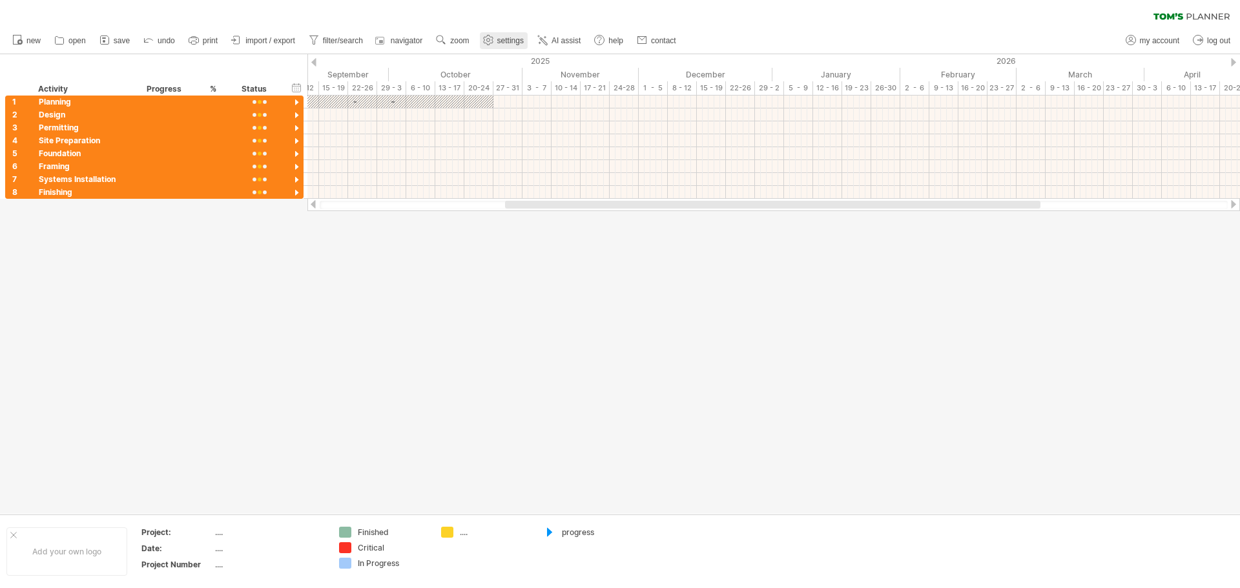
click at [510, 39] on span "settings" at bounding box center [510, 40] width 26 height 9
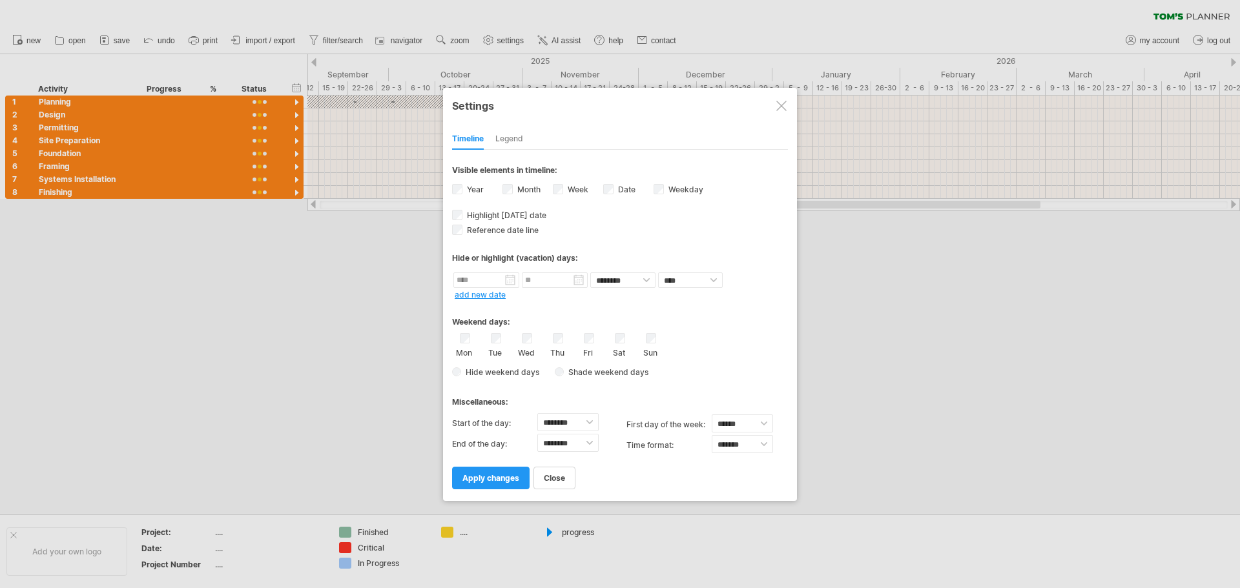
click at [522, 134] on div "Legend" at bounding box center [509, 139] width 28 height 21
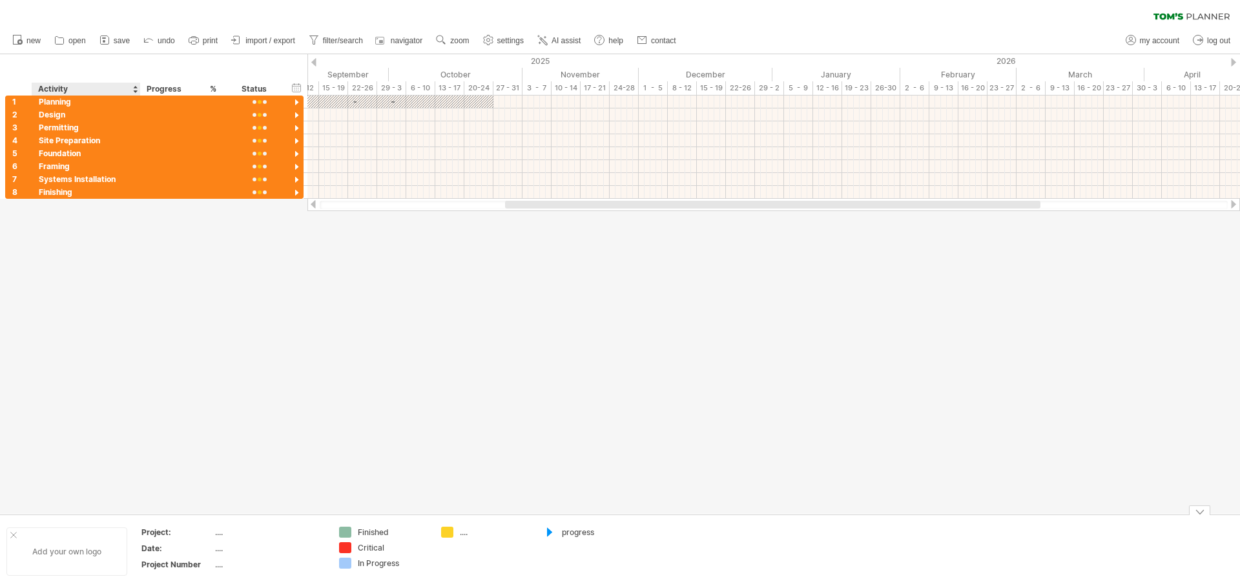
click at [90, 556] on div "Add your own logo" at bounding box center [66, 552] width 121 height 48
click at [1195, 14] on icon at bounding box center [1192, 16] width 76 height 7
